Goal: Navigation & Orientation: Find specific page/section

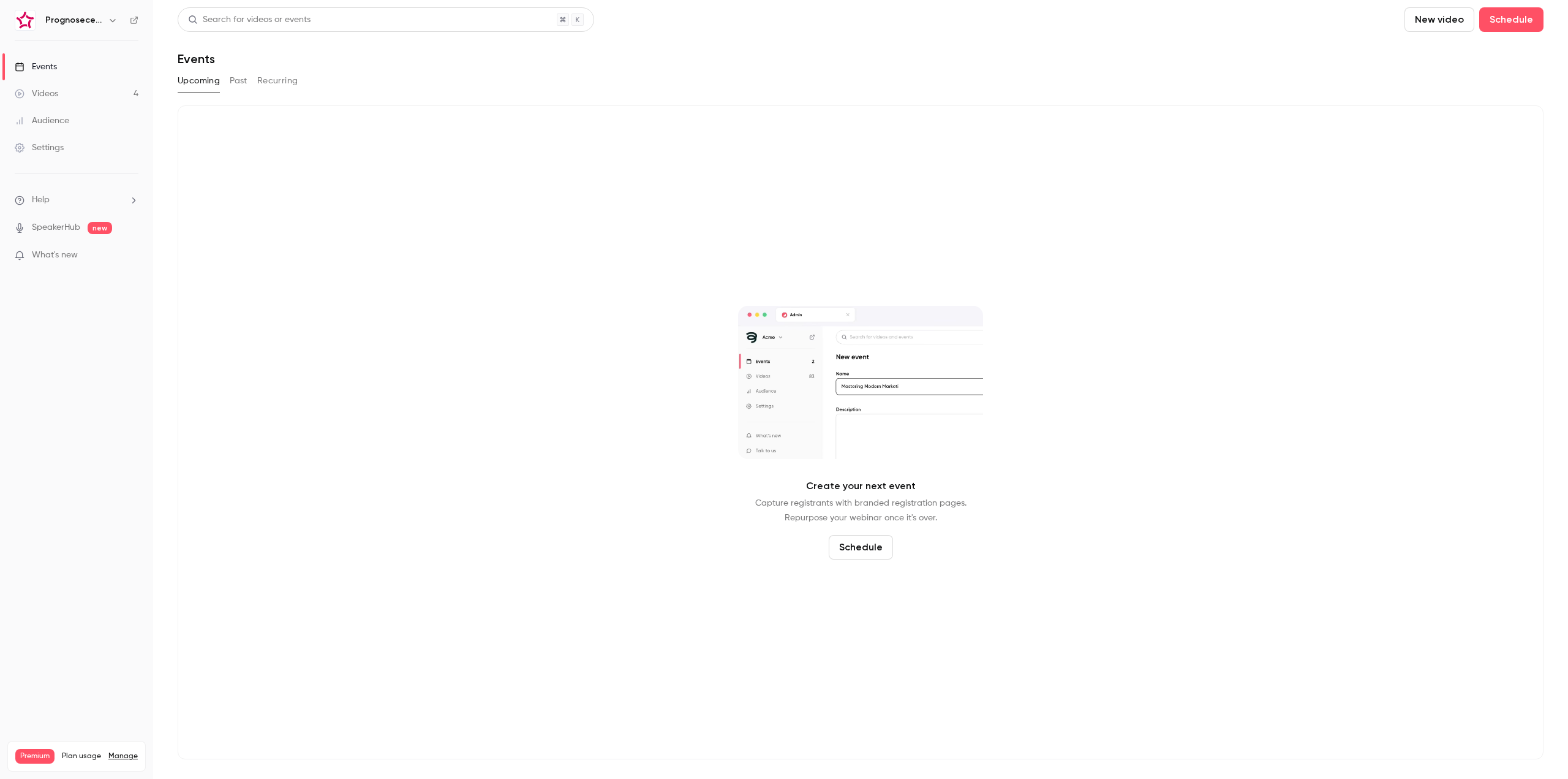
click at [64, 30] on div "Prognosecenteret | Powered by Hubexo" at bounding box center [76, 20] width 123 height 21
click at [90, 15] on h6 "Prognosecenteret | Powered by Hubexo" at bounding box center [74, 20] width 58 height 12
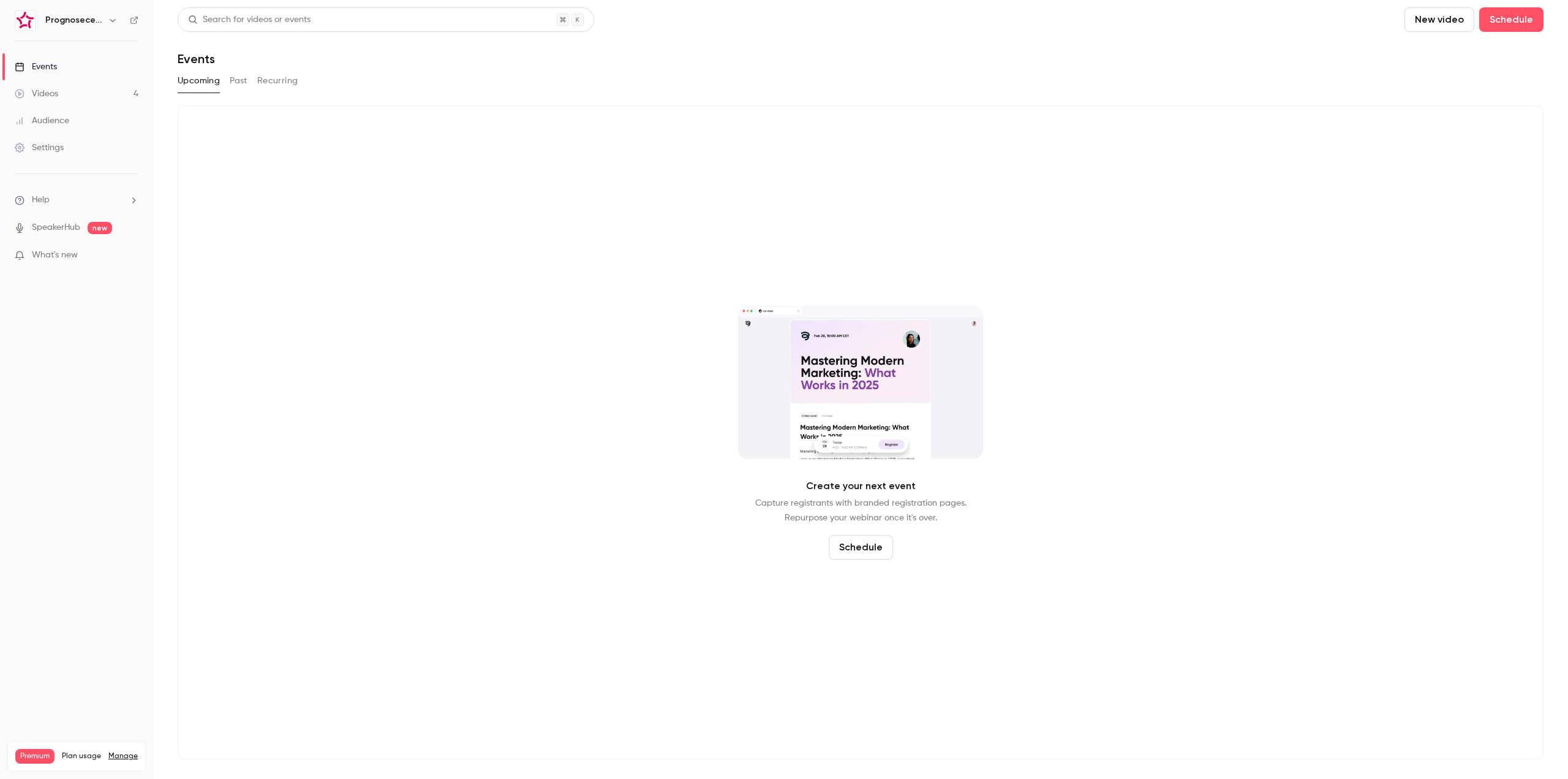
click at [114, 16] on icon "button" at bounding box center [113, 20] width 10 height 10
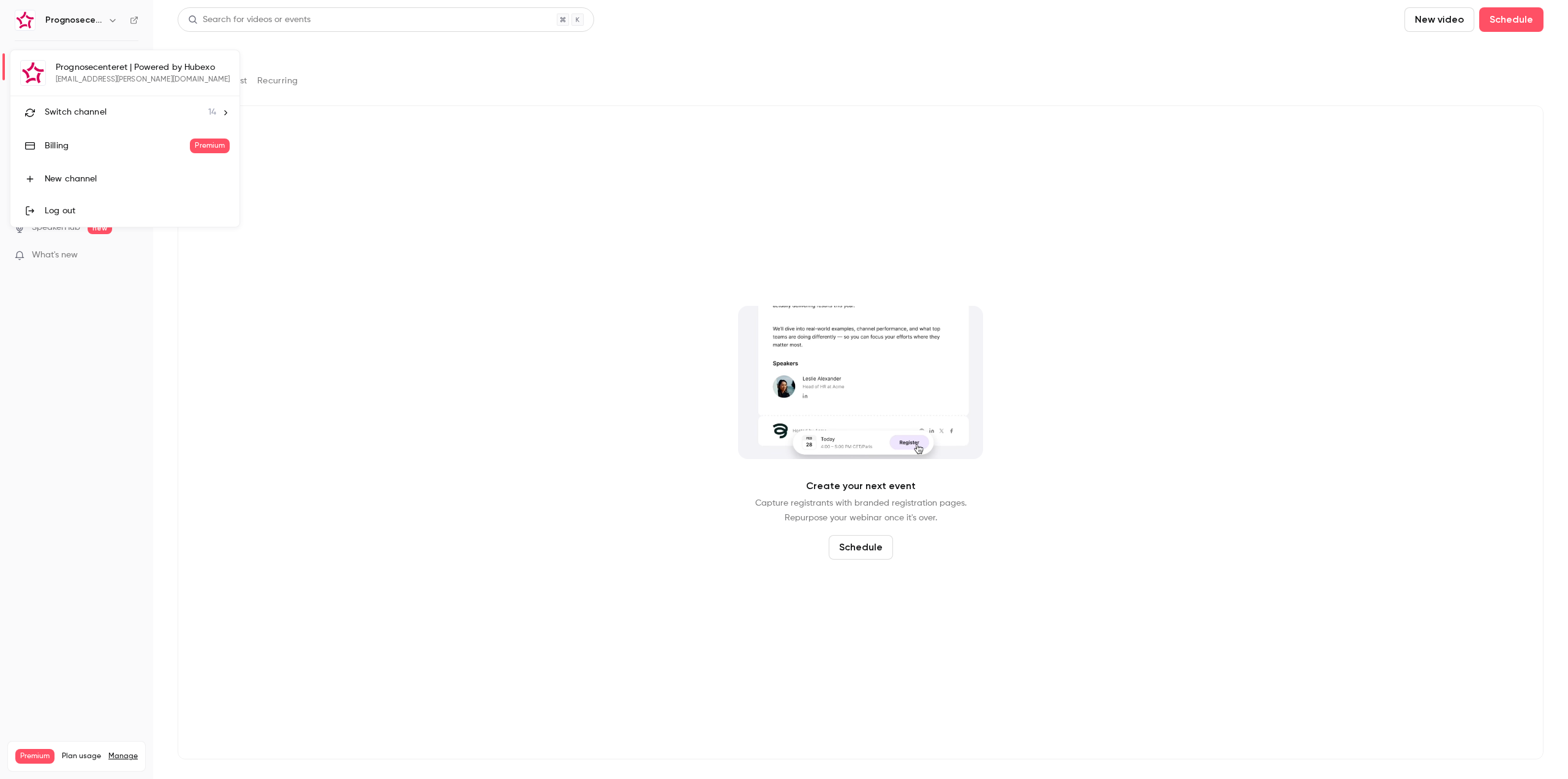
click at [120, 100] on li "Switch channel 14" at bounding box center [125, 112] width 229 height 33
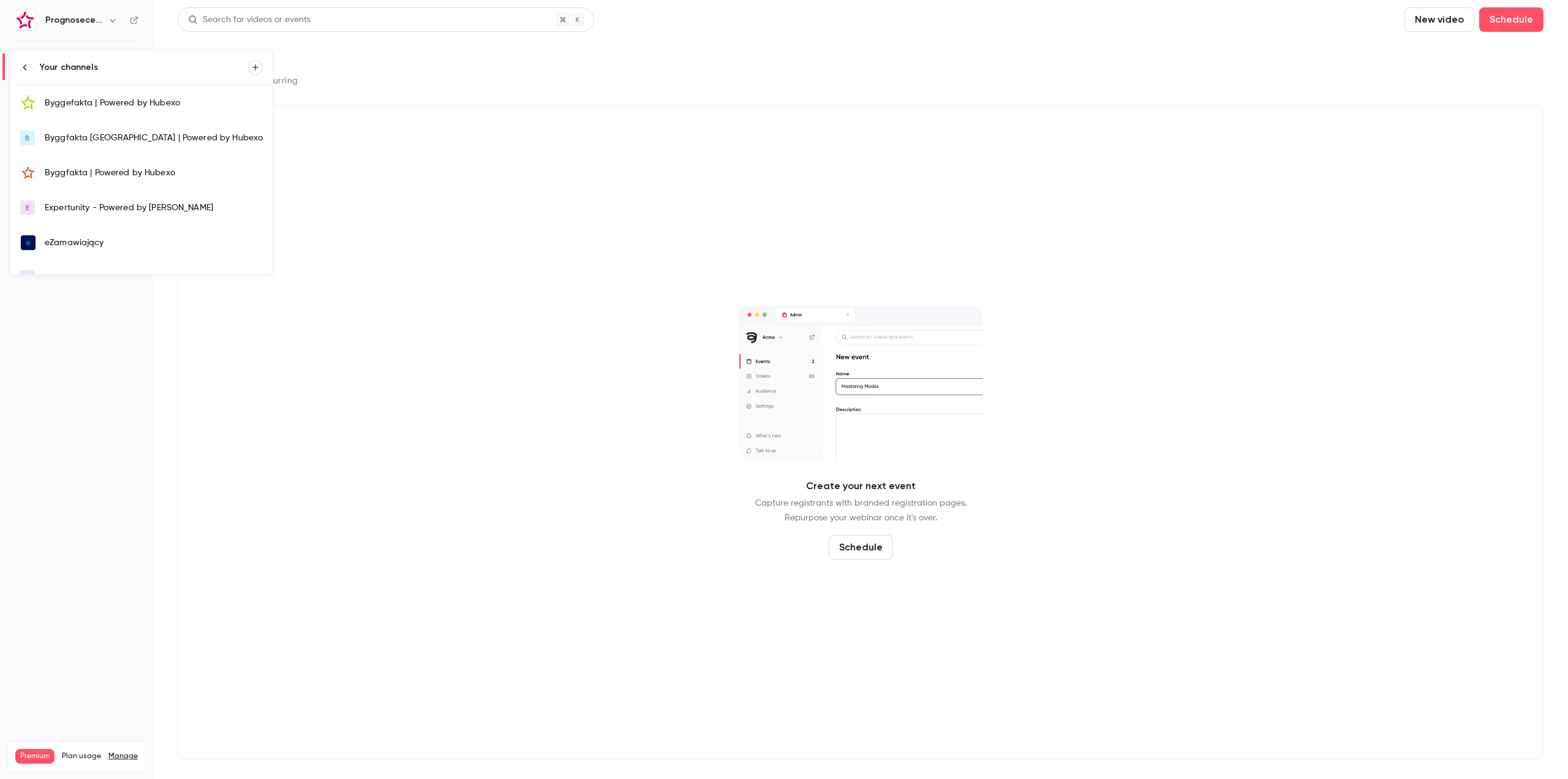
click at [123, 108] on div "Byggefakta | Powered by Hubexo" at bounding box center [154, 103] width 218 height 12
